Goal: Find specific page/section: Find specific page/section

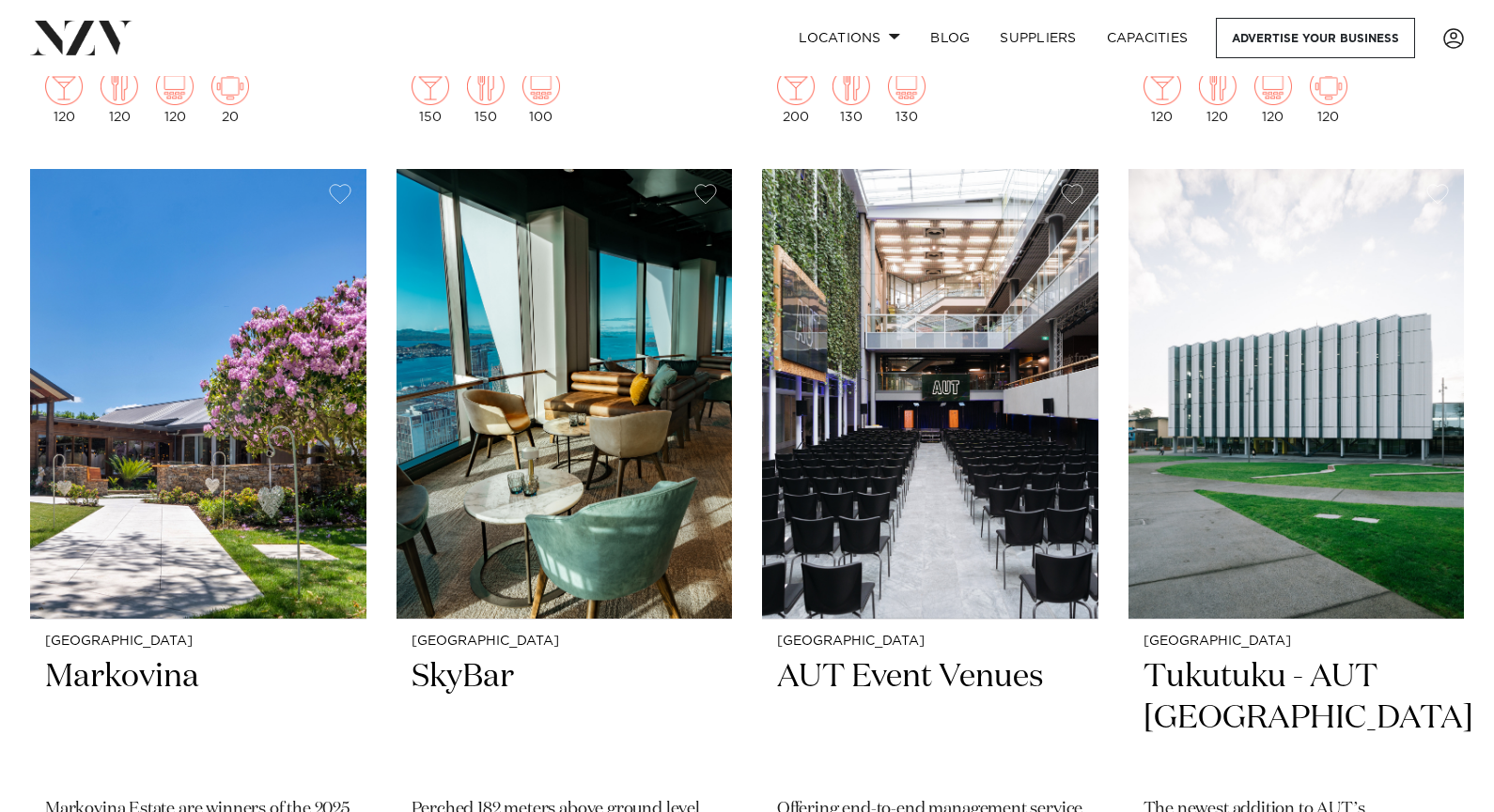
scroll to position [9247, 0]
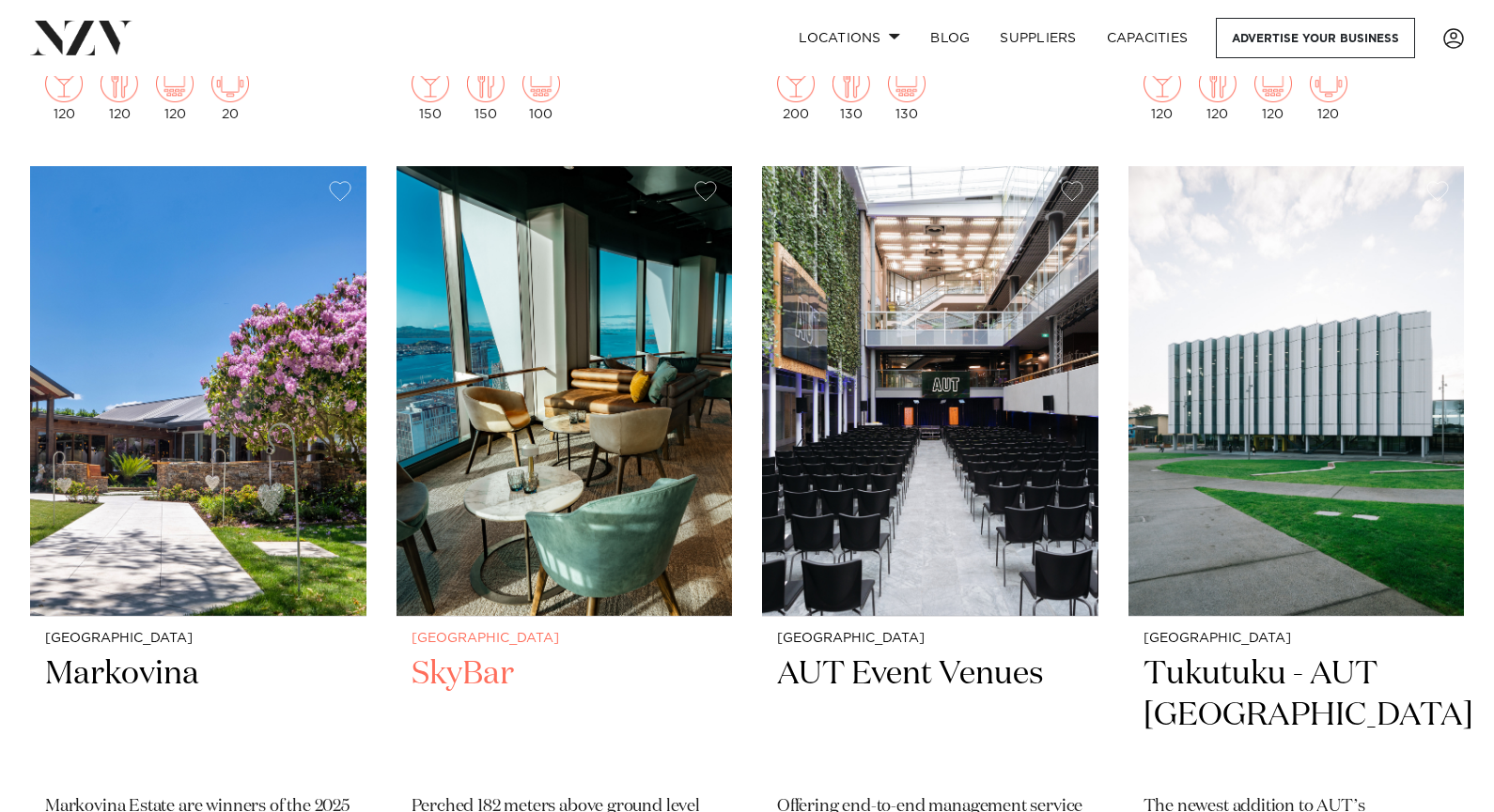
click at [425, 711] on h2 "SkyBar" at bounding box center [564, 716] width 306 height 127
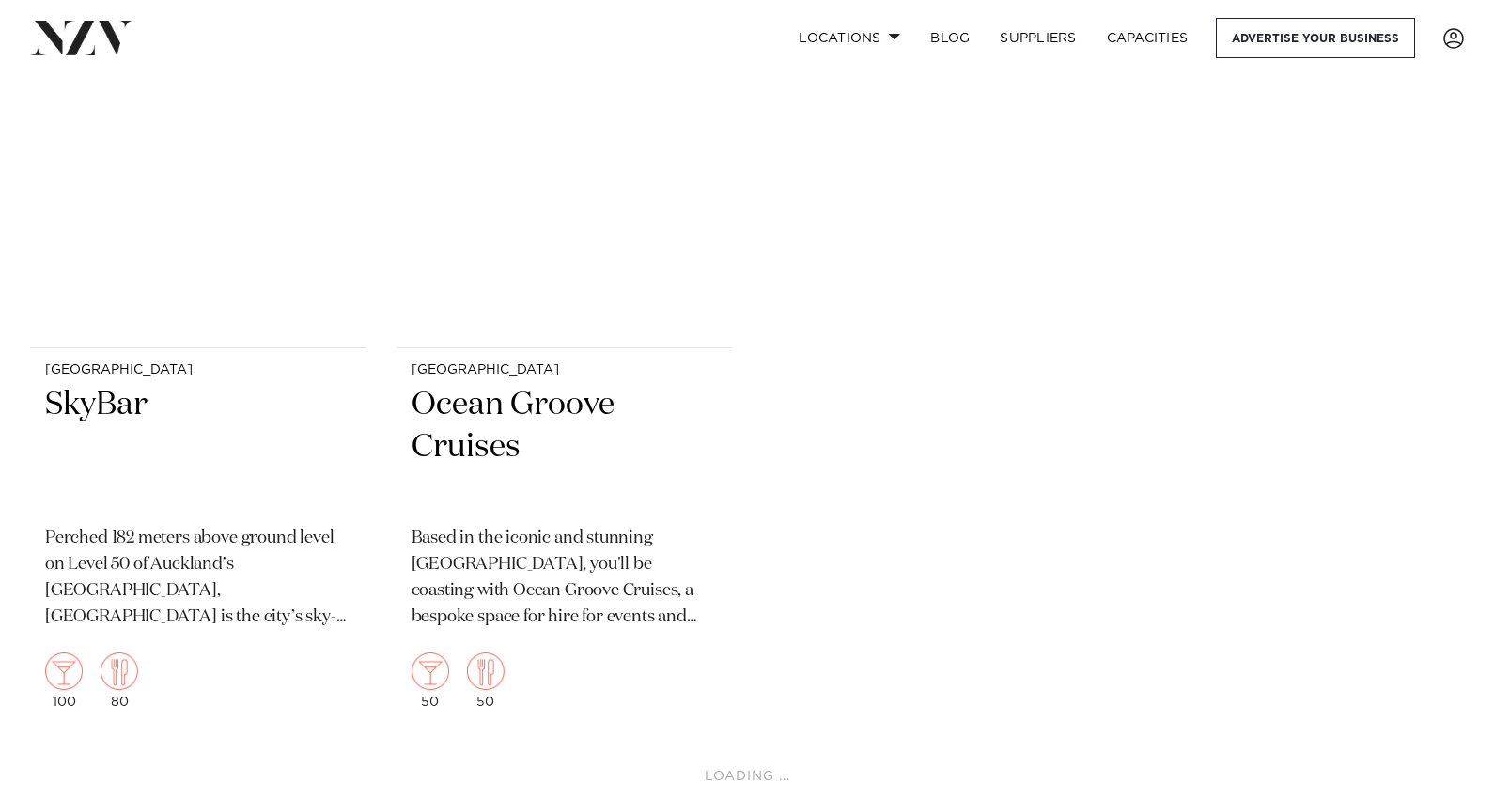
scroll to position [11409, 0]
